Goal: Transaction & Acquisition: Purchase product/service

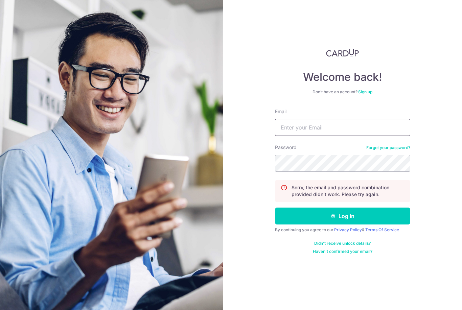
click at [309, 127] on input "Email" at bounding box center [342, 127] width 135 height 17
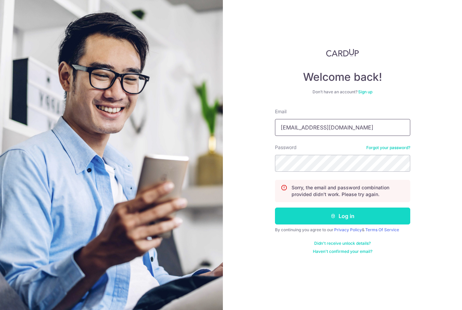
type input "biqi@live.com.sg"
click at [375, 220] on button "Log in" at bounding box center [342, 215] width 135 height 17
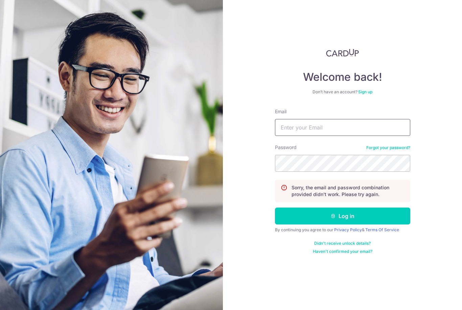
click at [298, 125] on input "Email" at bounding box center [342, 127] width 135 height 17
type input "biqi@live.com.sg"
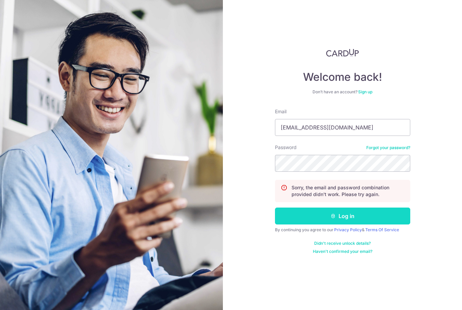
click at [299, 217] on button "Log in" at bounding box center [342, 215] width 135 height 17
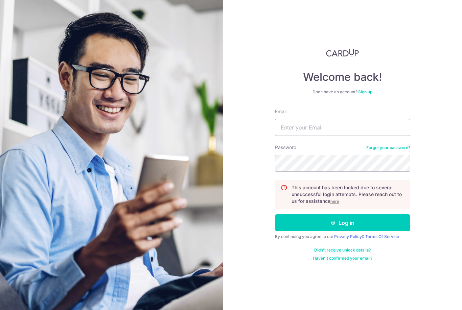
click at [328, 201] on p "This account has been locked due to several unsuccessful login attempts. Please…" at bounding box center [347, 194] width 113 height 20
click at [333, 205] on div "This account has been locked due to several unsuccessful login attempts. Please…" at bounding box center [342, 194] width 135 height 29
click at [333, 203] on u "here" at bounding box center [334, 201] width 9 height 5
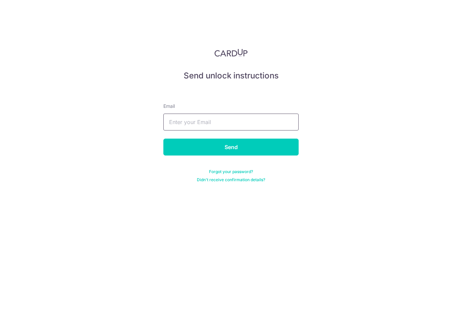
click at [226, 129] on input "text" at bounding box center [230, 122] width 135 height 17
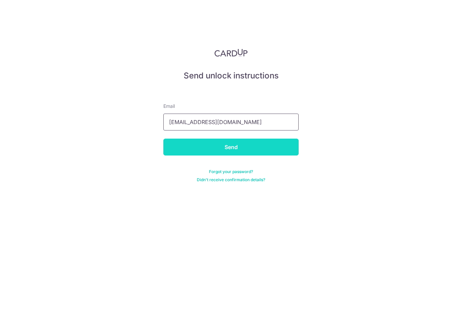
type input "[EMAIL_ADDRESS][DOMAIN_NAME]"
click at [188, 148] on input "Send" at bounding box center [230, 147] width 135 height 17
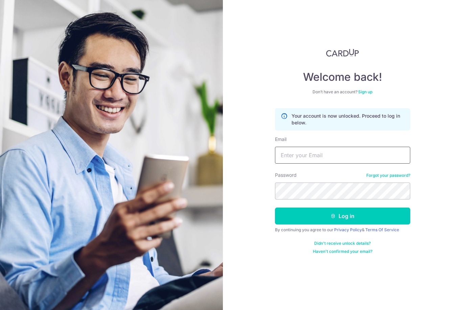
click at [336, 160] on input "Email" at bounding box center [342, 155] width 135 height 17
click at [375, 176] on link "Forgot your password?" at bounding box center [388, 175] width 44 height 5
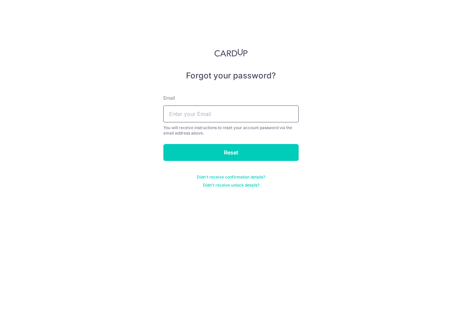
click at [259, 114] on input "text" at bounding box center [230, 113] width 135 height 17
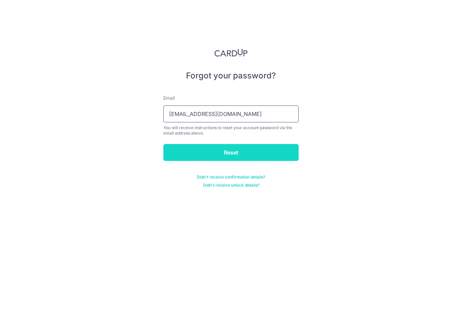
type input "[EMAIL_ADDRESS][DOMAIN_NAME]"
click at [263, 156] on input "Reset" at bounding box center [230, 152] width 135 height 17
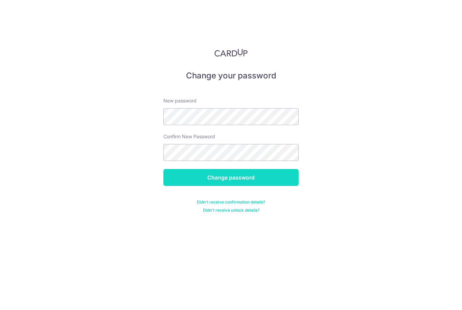
click at [184, 179] on input "Change password" at bounding box center [230, 177] width 135 height 17
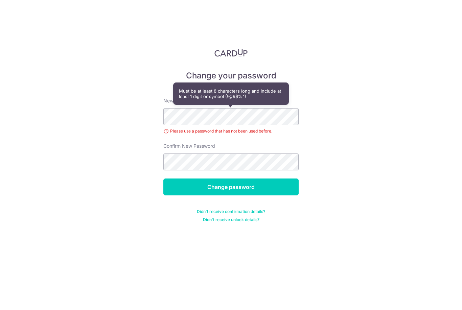
click at [235, 152] on form "New password Please use a password that has not been used before. Confirm New P…" at bounding box center [230, 155] width 135 height 133
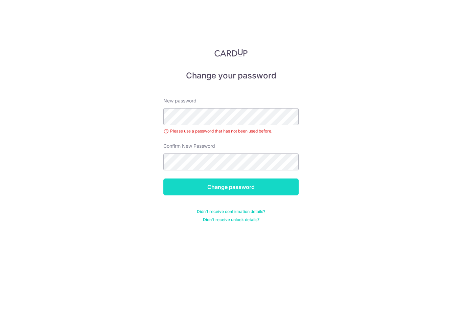
click at [178, 178] on input "Change password" at bounding box center [230, 186] width 135 height 17
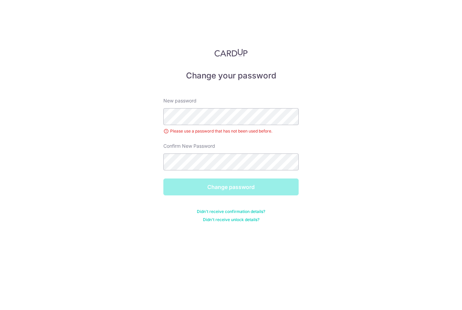
click at [182, 178] on div "Change password" at bounding box center [230, 186] width 143 height 17
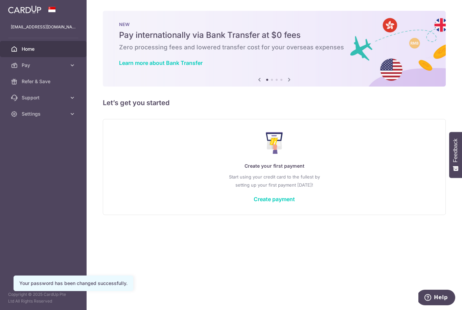
click at [238, 207] on div "Create your first payment Start using your credit card to the fullest by settin…" at bounding box center [274, 167] width 326 height 80
click at [253, 202] on link "Create payment" at bounding box center [273, 199] width 41 height 7
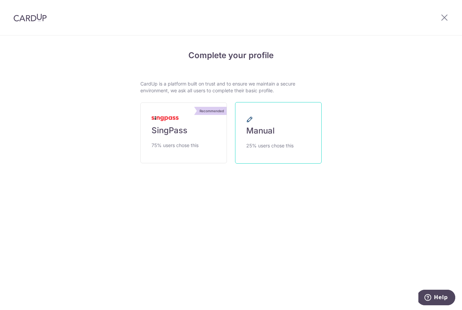
click at [271, 150] on span "25% users chose this" at bounding box center [269, 146] width 47 height 8
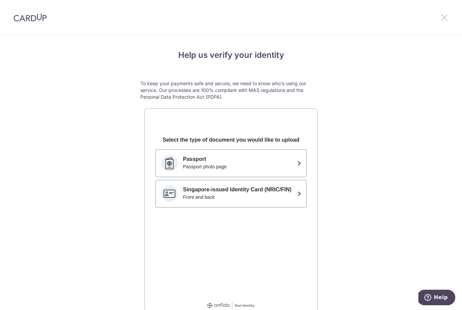
click at [444, 18] on icon at bounding box center [444, 17] width 8 height 8
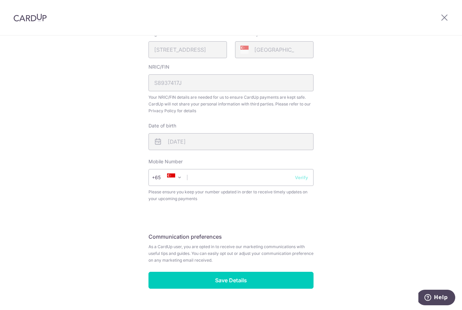
scroll to position [174, 0]
click at [229, 183] on input "text" at bounding box center [230, 177] width 165 height 17
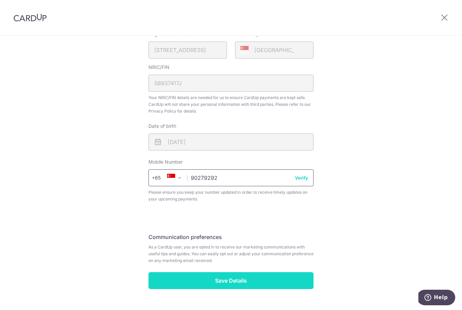
type input "90279292"
click at [286, 289] on input "Save Details" at bounding box center [230, 280] width 165 height 17
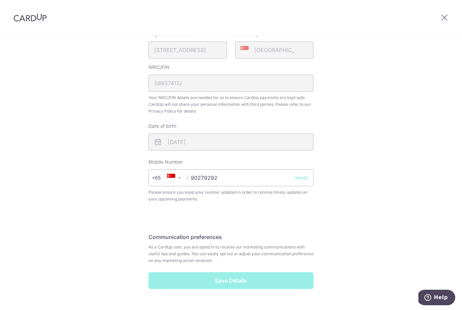
click at [278, 289] on div "Save Details" at bounding box center [230, 280] width 173 height 17
click at [216, 306] on div "Review your details Your Details Please provide your full name as per your NRIC…" at bounding box center [230, 95] width 181 height 451
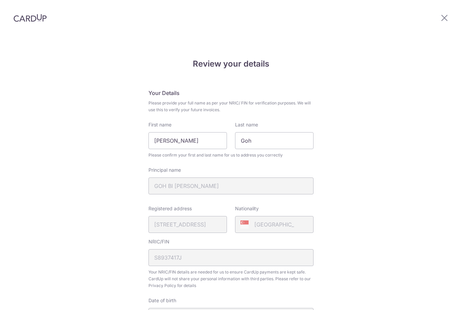
scroll to position [184, 0]
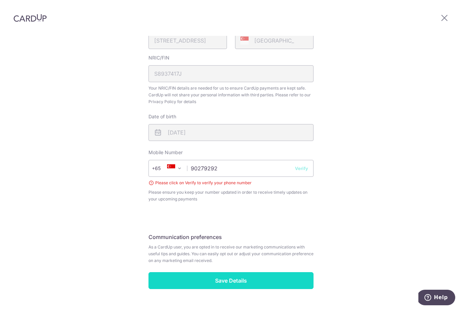
click at [224, 272] on input "Save Details" at bounding box center [230, 280] width 165 height 17
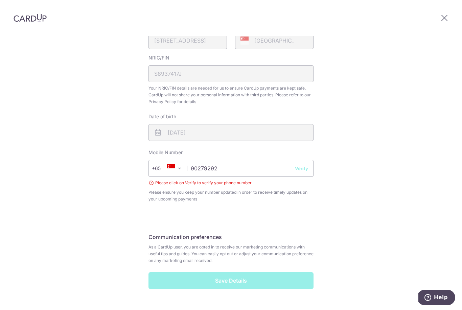
click at [229, 272] on div "Save Details" at bounding box center [230, 280] width 173 height 17
click at [305, 165] on button "Verify" at bounding box center [301, 168] width 13 height 7
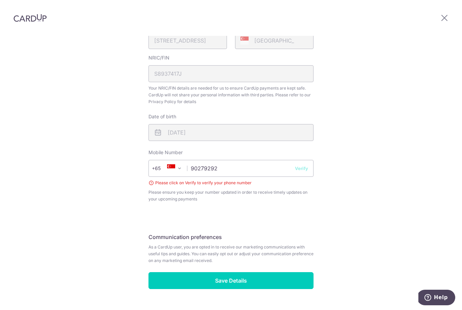
click at [304, 165] on button "Verify" at bounding box center [301, 168] width 13 height 7
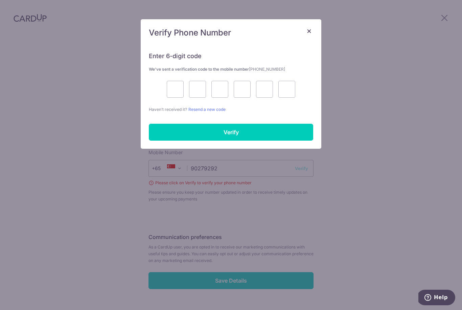
click at [301, 148] on div "Enter 6-digit code We’ve sent a verification code to the mobile number +6590279…" at bounding box center [231, 96] width 180 height 105
click at [170, 88] on input "text" at bounding box center [175, 89] width 17 height 17
type input "4"
type input "8"
type input "9"
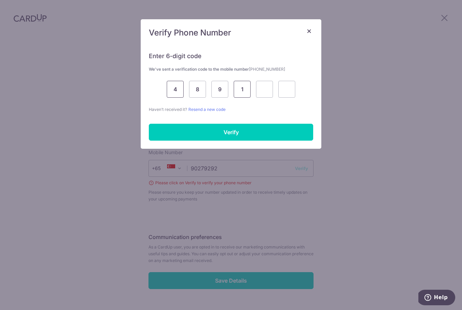
type input "1"
type input "3"
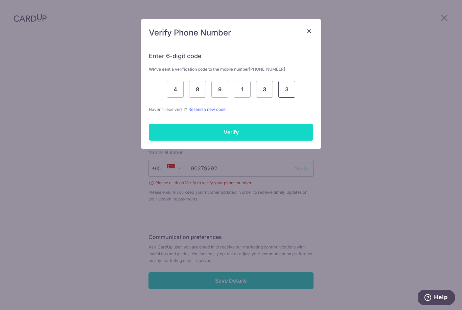
type input "3"
click at [170, 134] on input "Verify" at bounding box center [231, 132] width 164 height 17
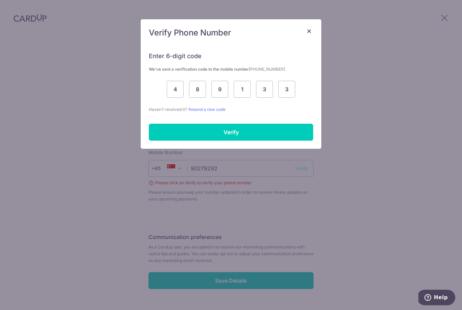
scroll to position [174, 0]
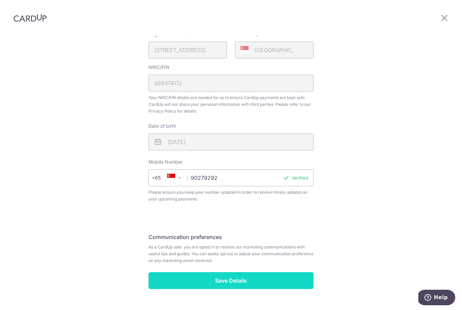
click at [226, 272] on input "Save Details" at bounding box center [230, 280] width 165 height 17
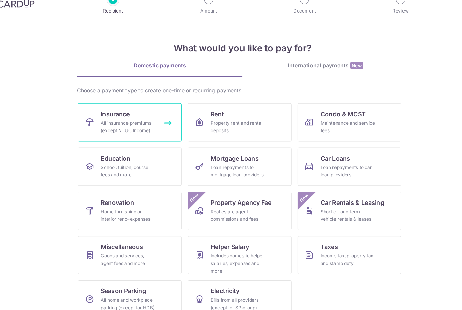
click at [152, 110] on link "Insurance All insurance premiums (except NTUC Income)" at bounding box center [131, 123] width 92 height 34
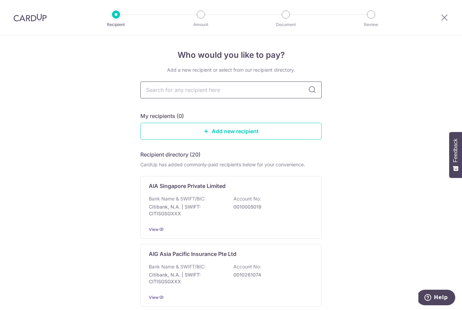
click at [257, 96] on input "text" at bounding box center [230, 89] width 181 height 17
type input "Manulife"
click at [318, 95] on input "Manulife" at bounding box center [230, 89] width 181 height 17
click at [307, 90] on input "Manulife" at bounding box center [230, 89] width 181 height 17
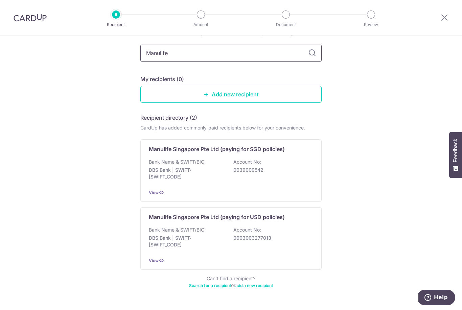
scroll to position [36, 0]
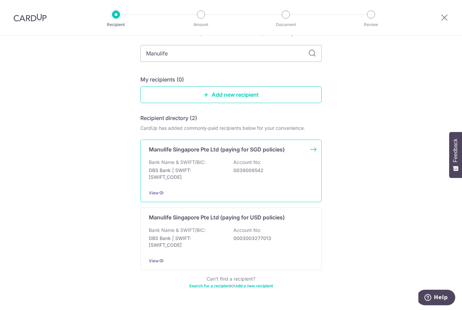
click at [245, 174] on p "0039009542" at bounding box center [271, 170] width 76 height 7
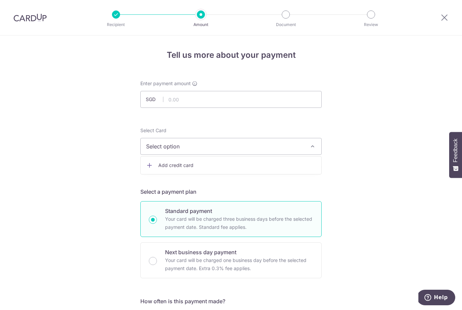
click at [202, 100] on div at bounding box center [231, 155] width 462 height 310
click at [202, 100] on input "text" at bounding box center [230, 99] width 181 height 17
click at [191, 147] on span "Select option" at bounding box center [224, 146] width 157 height 8
type input "600.00"
click at [187, 168] on span "Add credit card" at bounding box center [236, 165] width 157 height 7
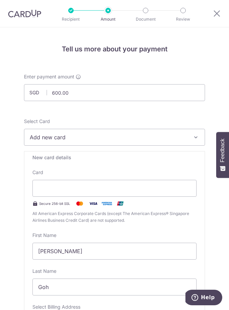
click at [51, 133] on button "Add new card" at bounding box center [114, 137] width 181 height 17
click at [64, 189] on div at bounding box center [114, 155] width 229 height 310
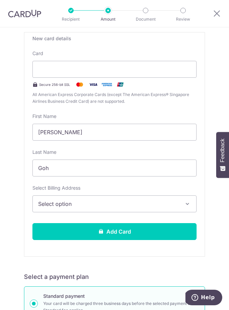
scroll to position [105, 0]
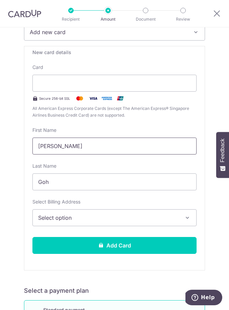
click at [92, 148] on input "Bi Qi, Betty" at bounding box center [114, 146] width 164 height 17
click at [60, 143] on input "Bi Qi, Betty" at bounding box center [114, 146] width 164 height 17
click at [52, 149] on input "Bi Qi, Betty" at bounding box center [114, 146] width 164 height 17
type input "Betty"
click at [92, 221] on span "Select option" at bounding box center [109, 218] width 143 height 8
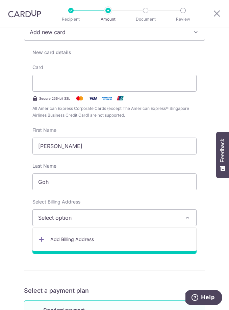
click at [87, 245] on link "Add Billing Address" at bounding box center [115, 239] width 164 height 12
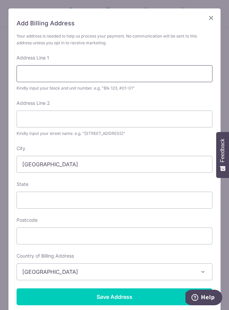
click at [74, 80] on input "Address Line 1" at bounding box center [115, 73] width 196 height 17
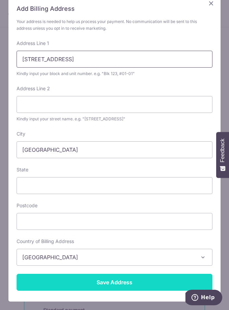
type input "Yishun Ave 4"
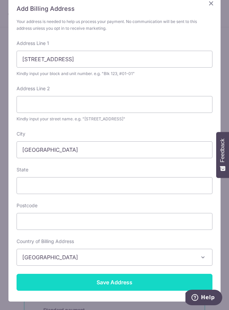
click at [95, 284] on input "Save Address" at bounding box center [115, 282] width 196 height 17
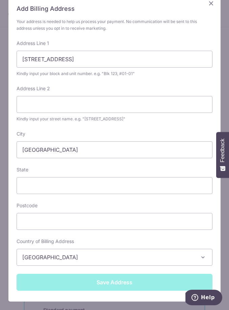
scroll to position [15, 0]
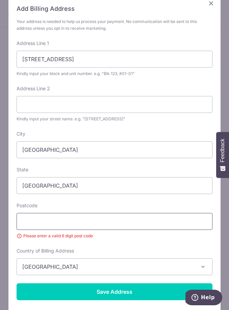
click at [89, 229] on input "text" at bounding box center [115, 221] width 196 height 17
type input "6"
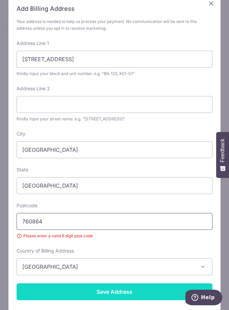
type input "760864"
click at [86, 284] on input "Save Address" at bounding box center [115, 291] width 196 height 17
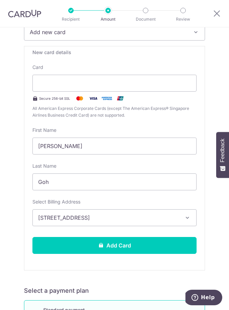
click at [83, 292] on h5 "Select a payment plan" at bounding box center [114, 291] width 181 height 8
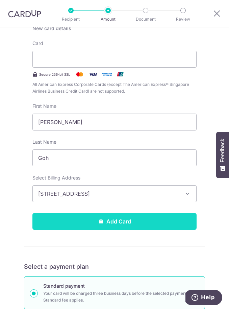
click at [99, 224] on button "Add Card" at bounding box center [114, 221] width 164 height 17
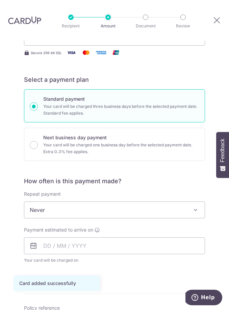
scroll to position [114, 0]
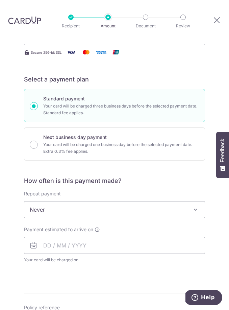
click at [107, 201] on span "Never" at bounding box center [114, 209] width 180 height 16
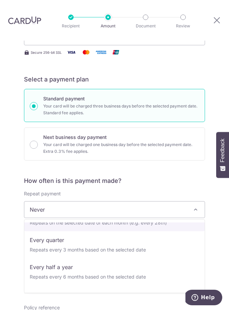
scroll to position [72, 0]
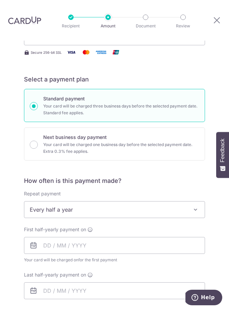
click at [128, 201] on span "Every half a year" at bounding box center [114, 209] width 180 height 16
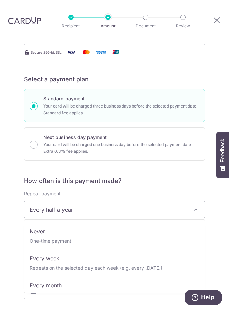
scroll to position [72, 0]
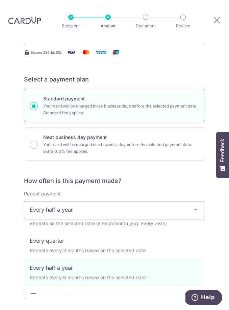
select select "4"
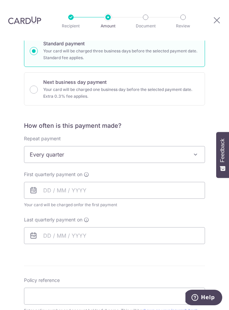
scroll to position [178, 0]
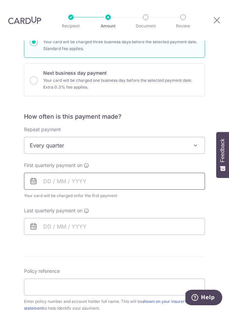
click at [58, 173] on input "text" at bounding box center [114, 181] width 181 height 17
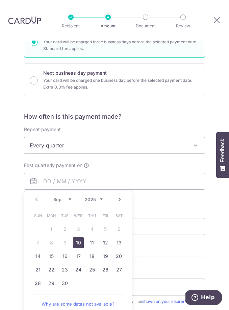
click at [78, 237] on link "10" at bounding box center [78, 242] width 11 height 11
type input "10/09/2025"
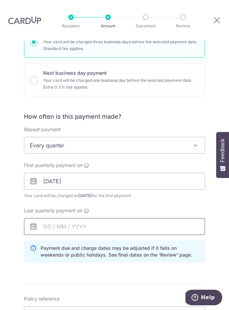
click at [61, 218] on input "text" at bounding box center [114, 226] width 181 height 17
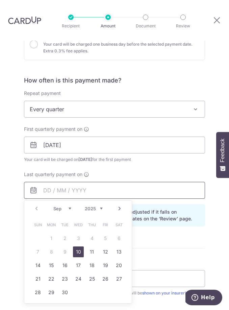
scroll to position [214, 0]
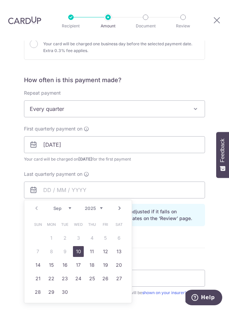
click at [96, 101] on span "Every quarter" at bounding box center [114, 109] width 180 height 16
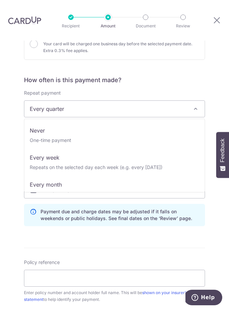
scroll to position [0, 0]
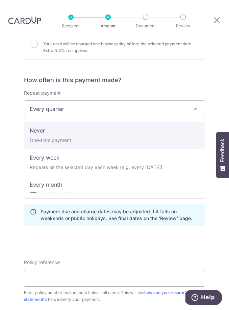
select select "1"
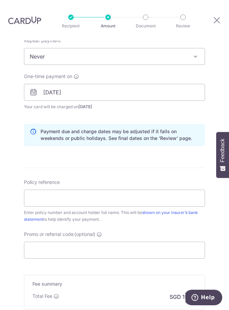
scroll to position [269, 0]
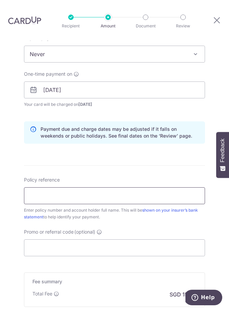
click at [86, 187] on input "Policy reference" at bounding box center [114, 195] width 181 height 17
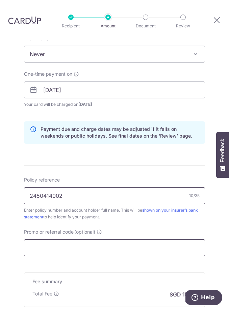
type input "2450414002"
click at [65, 239] on input "Promo or referral code (optional)" at bounding box center [114, 247] width 181 height 17
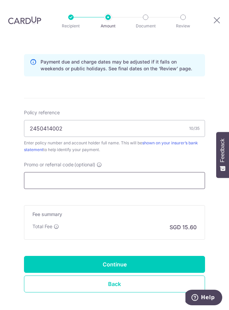
scroll to position [336, 0]
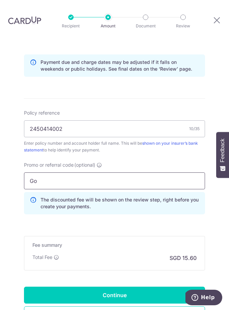
type input "G"
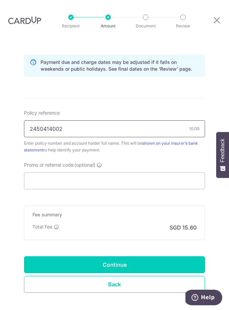
click at [107, 120] on input "2450414002" at bounding box center [114, 128] width 181 height 17
click at [68, 120] on input "2450414002 Goh Bi Qi Betty" at bounding box center [114, 128] width 181 height 17
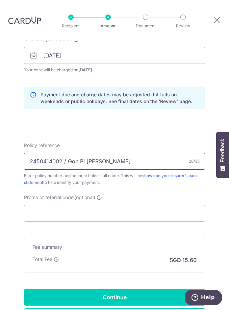
scroll to position [303, 0]
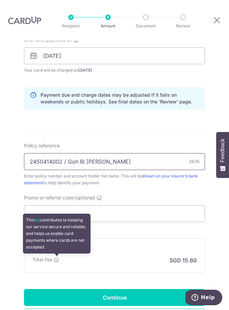
type input "2450414002 / Goh Bi Qi Betty"
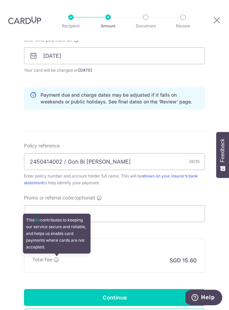
click at [54, 257] on span at bounding box center [56, 259] width 5 height 5
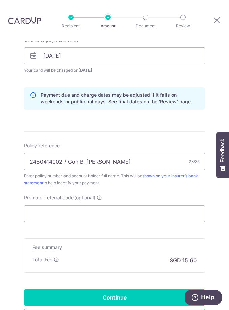
click at [142, 250] on div "Fee summary Base fee Extend fee Next-day fee Total Fee This fee contributes to …" at bounding box center [114, 255] width 181 height 34
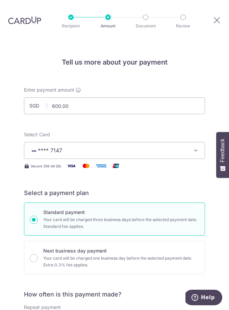
scroll to position [0, 0]
